Goal: Task Accomplishment & Management: Manage account settings

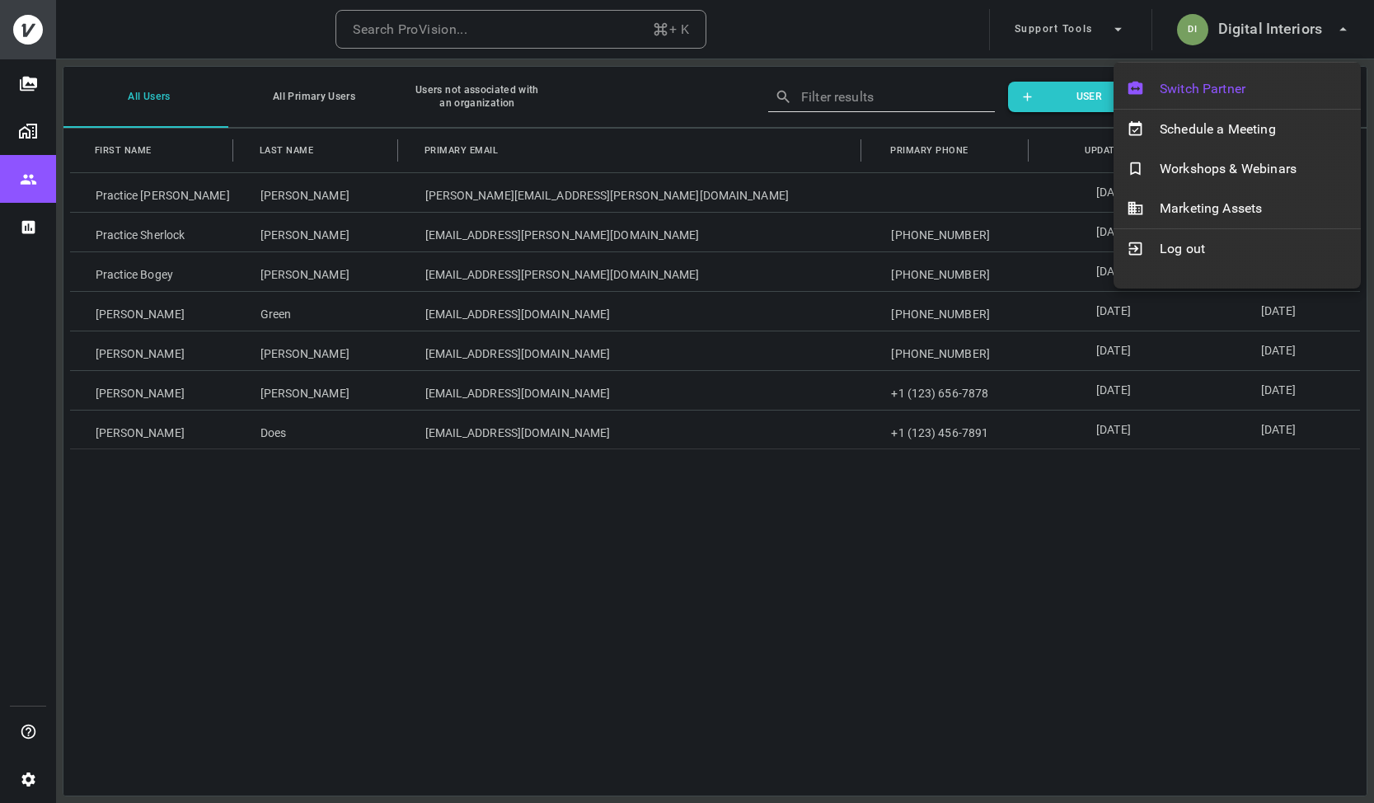
click at [1186, 92] on span "Switch Partner" at bounding box center [1254, 89] width 188 height 20
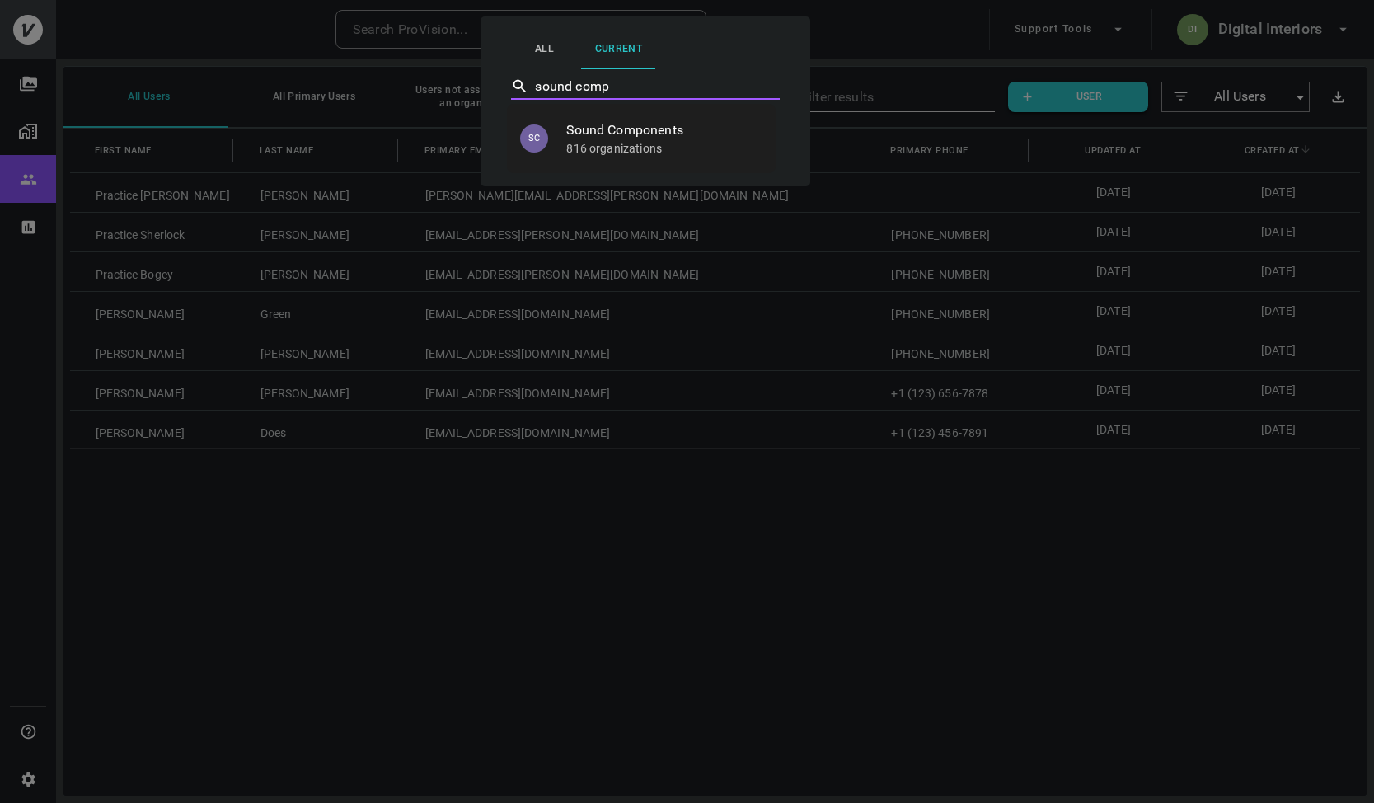
type input "Sound Components"
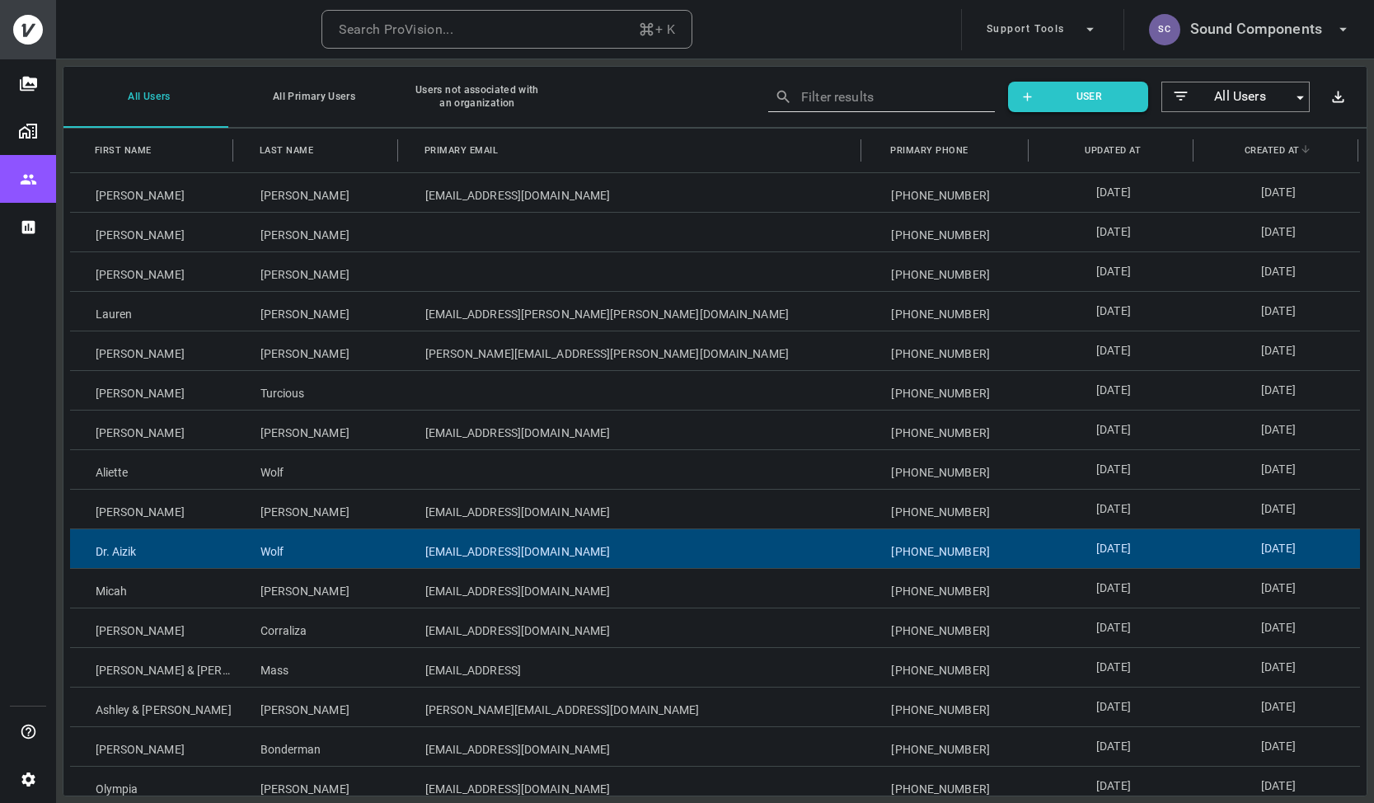
click at [247, 547] on div "Wolf" at bounding box center [317, 548] width 165 height 39
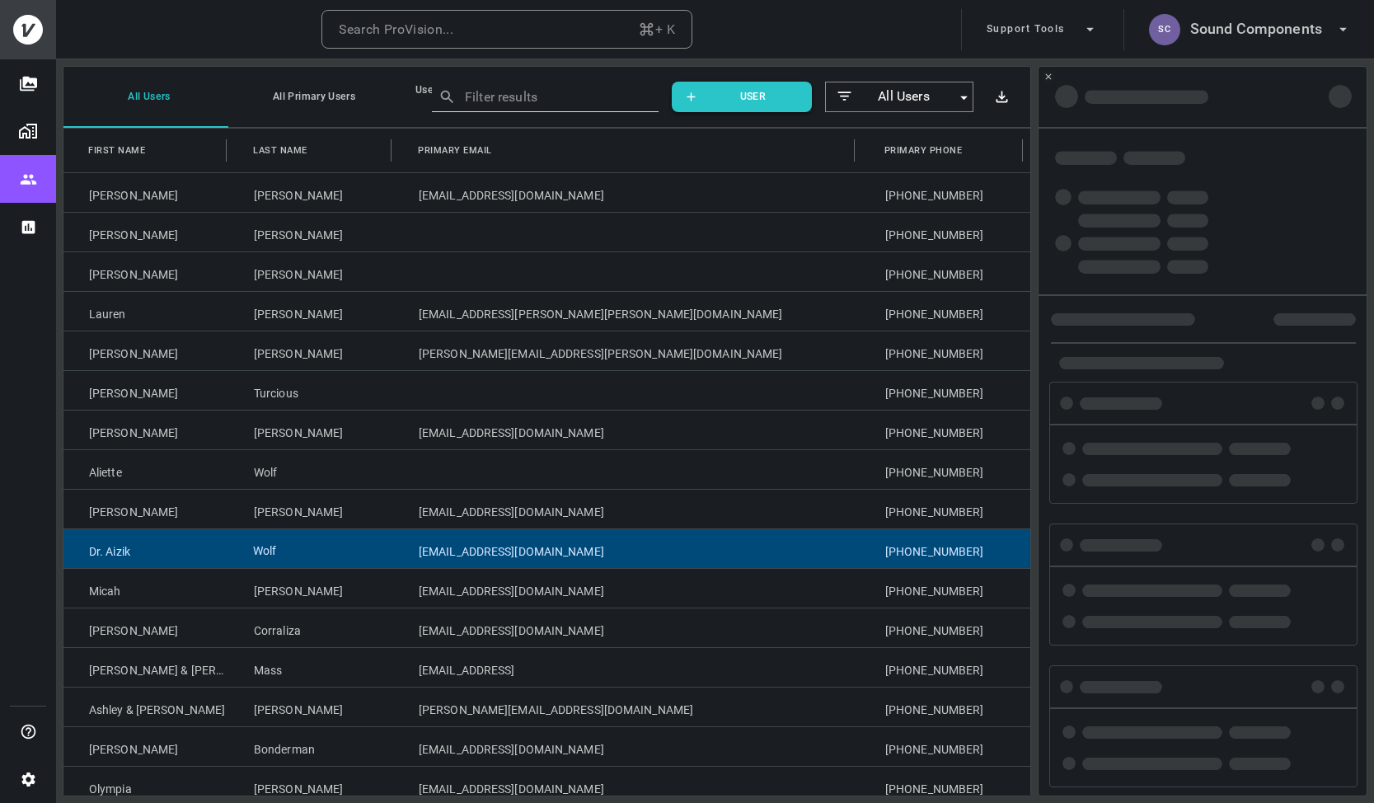
click at [247, 547] on div "Wolf" at bounding box center [310, 548] width 165 height 39
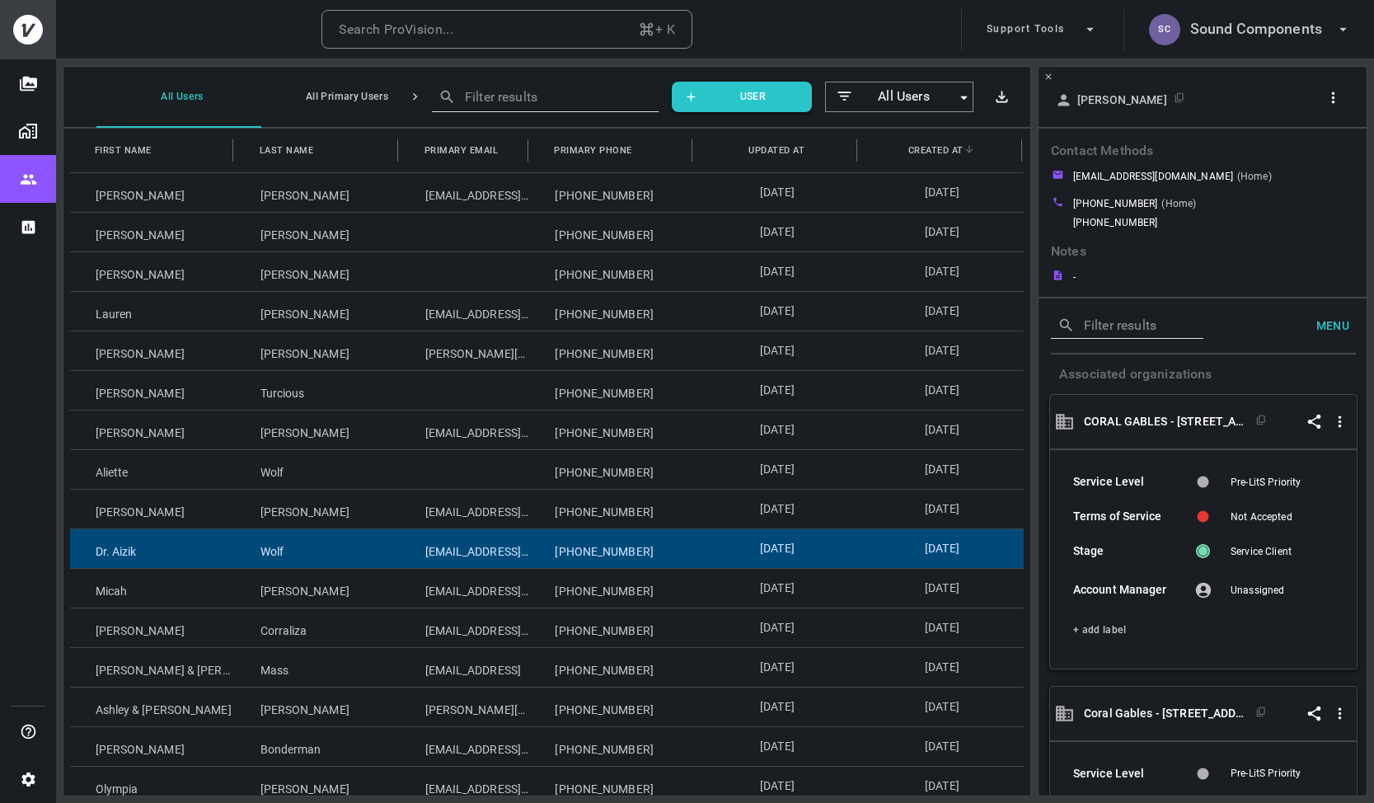
click at [1340, 101] on icon "button" at bounding box center [1333, 97] width 17 height 17
click at [1277, 153] on p "Copy Client ID" at bounding box center [1306, 158] width 82 height 20
click at [502, 19] on div at bounding box center [687, 401] width 1374 height 803
click at [487, 33] on button "Search ProVision... + K" at bounding box center [507, 30] width 371 height 40
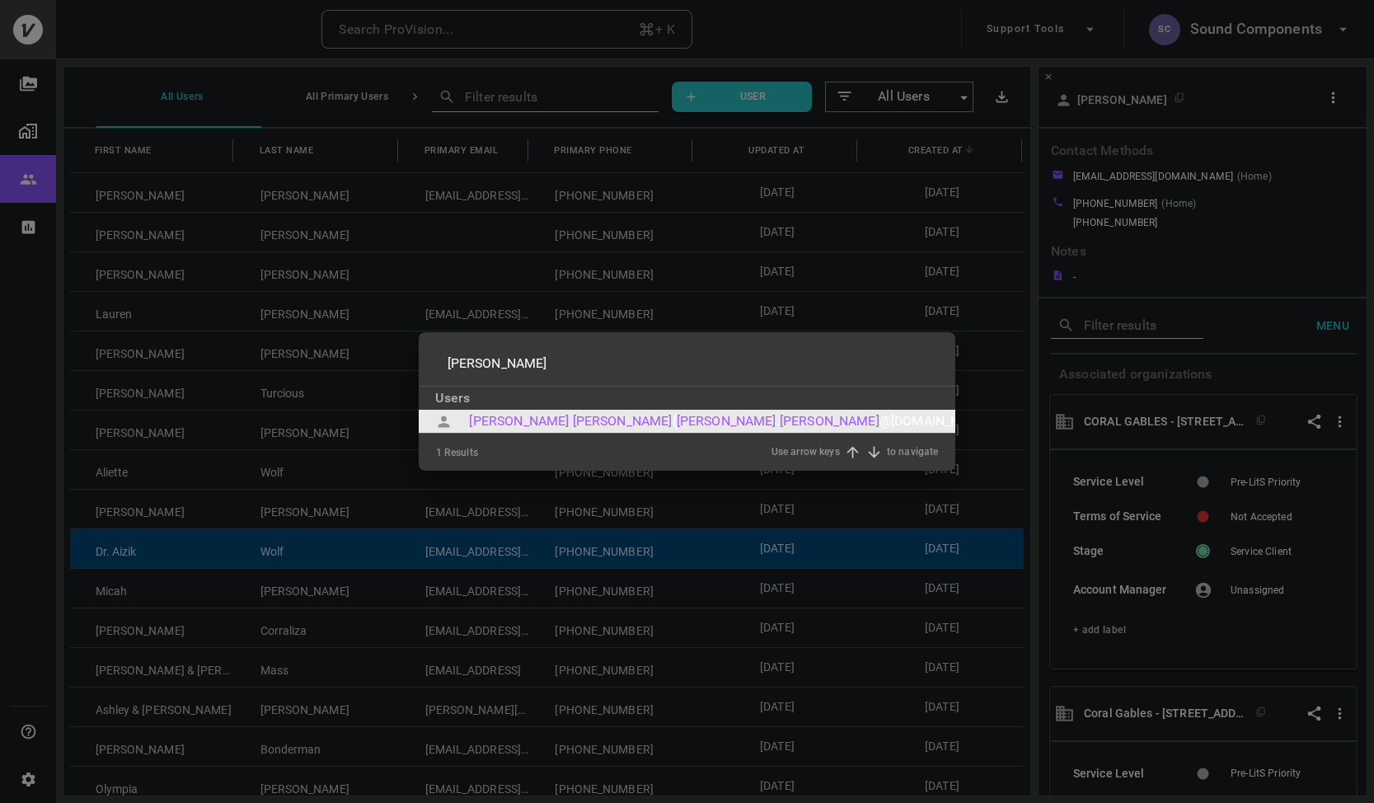
type input "Jeremy Goldstein"
click at [569, 424] on div at bounding box center [570, 421] width 3 height 20
type input "Jeremy Goldstein"
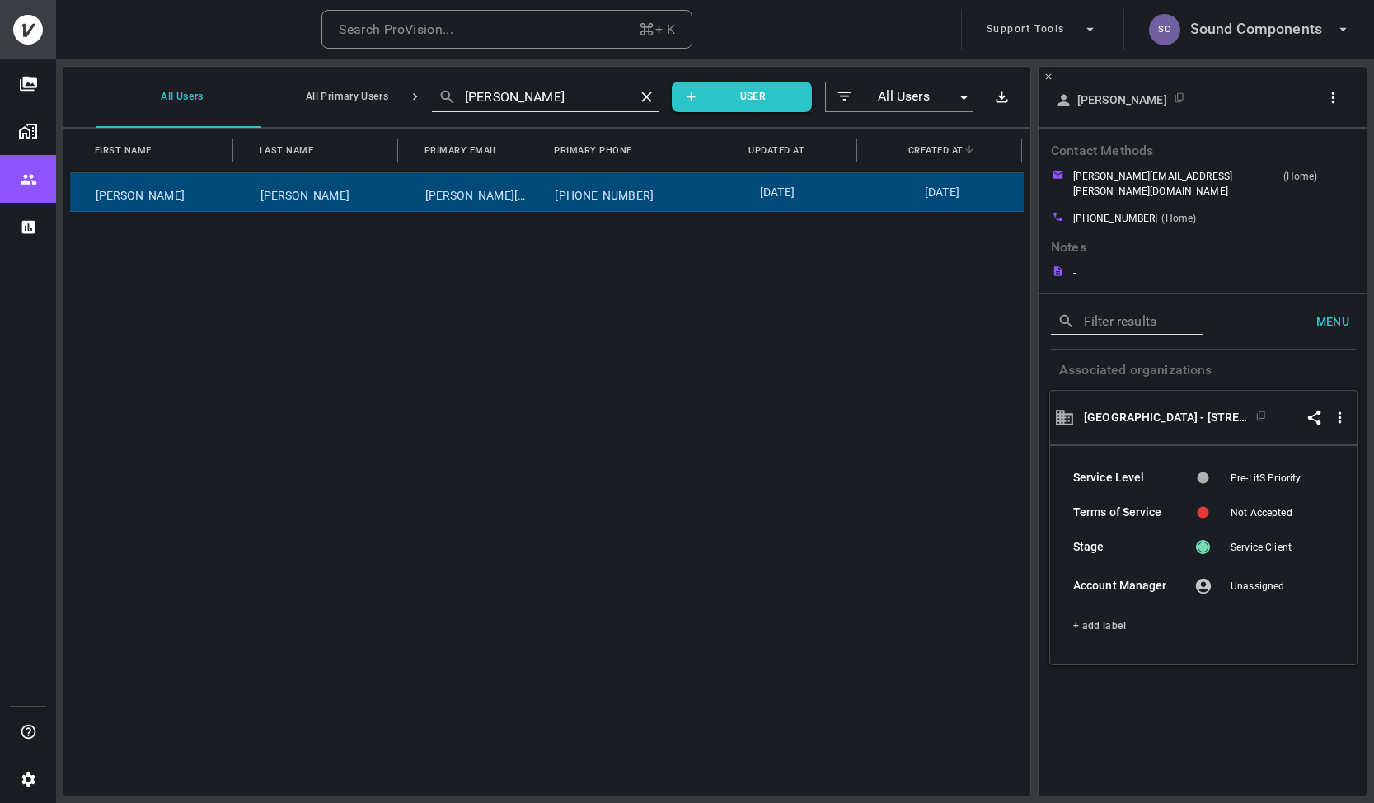
click at [1346, 97] on button "button" at bounding box center [1336, 98] width 31 height 26
click at [1309, 162] on p "Copy Client ID" at bounding box center [1306, 162] width 82 height 20
click at [40, 781] on div at bounding box center [687, 401] width 1374 height 803
click at [29, 781] on icon "Settings" at bounding box center [27, 780] width 13 height 14
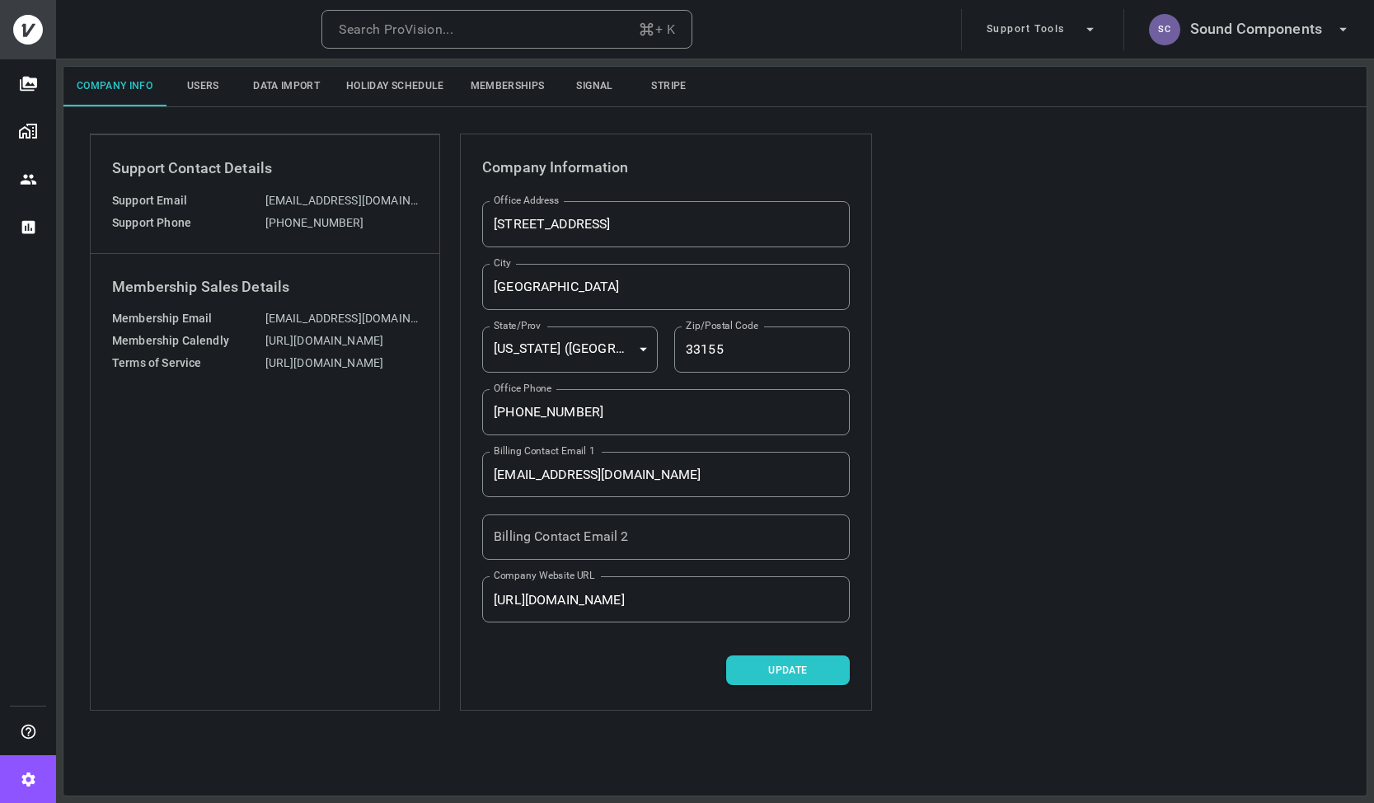
click at [510, 81] on button "Memberships" at bounding box center [508, 87] width 101 height 40
